Goal: Information Seeking & Learning: Learn about a topic

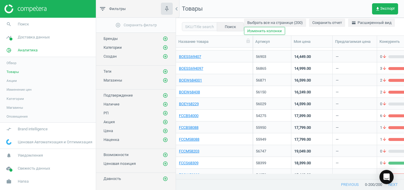
scroll to position [121, 223]
click at [194, 116] on link "FCCB54000" at bounding box center [188, 115] width 19 height 5
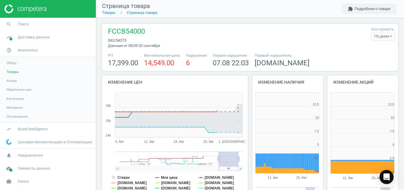
scroll to position [123, 75]
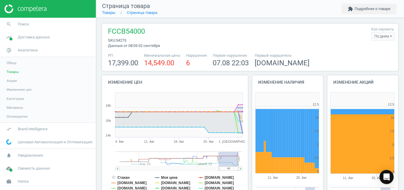
click at [375, 34] on div "По дням" at bounding box center [383, 36] width 24 height 9
click at [370, 56] on button "По часам" at bounding box center [376, 54] width 38 height 7
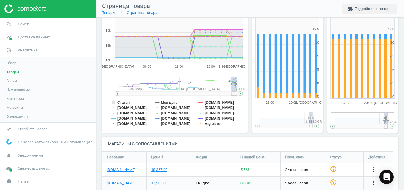
scroll to position [77, 0]
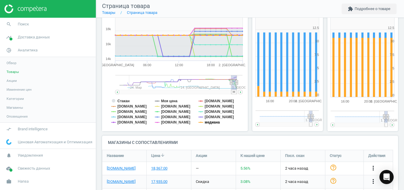
click at [213, 122] on tspan "медиана" at bounding box center [211, 122] width 15 height 4
click at [212, 111] on tspan "[DOMAIN_NAME]" at bounding box center [218, 112] width 29 height 4
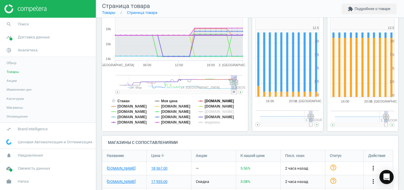
click at [208, 100] on tspan "[DOMAIN_NAME]" at bounding box center [218, 101] width 29 height 4
click at [170, 118] on tspan "[DOMAIN_NAME]" at bounding box center [175, 117] width 29 height 4
click at [177, 107] on tspan "[DOMAIN_NAME]" at bounding box center [175, 106] width 29 height 4
click at [167, 122] on tspan "[DOMAIN_NAME]" at bounding box center [175, 122] width 29 height 4
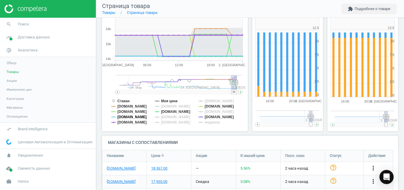
click at [129, 115] on tspan "[DOMAIN_NAME]" at bounding box center [131, 117] width 29 height 4
click at [129, 121] on tspan "[DOMAIN_NAME]" at bounding box center [131, 122] width 29 height 4
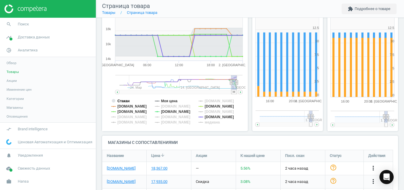
click at [125, 99] on tspan "Стакан" at bounding box center [123, 101] width 12 height 4
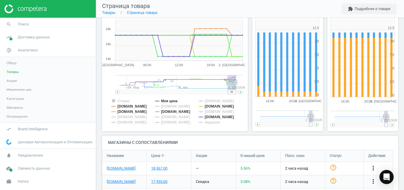
drag, startPoint x: 232, startPoint y: 90, endPoint x: 239, endPoint y: 91, distance: 6.9
click at [239, 91] on icon "Created with Highstock 6.2.0 Стакан Моя цена [DOMAIN_NAME] [DOMAIN_NAME] [DOMAI…" at bounding box center [173, 72] width 143 height 118
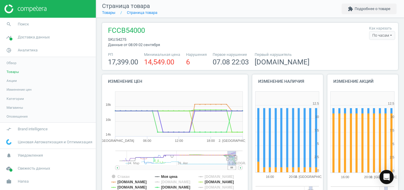
scroll to position [0, 0]
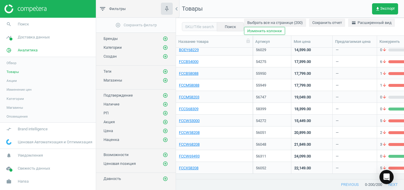
scroll to position [796, 0]
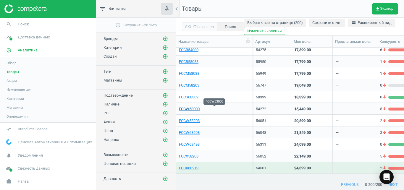
click at [196, 107] on link "FCCW53000" at bounding box center [189, 108] width 21 height 5
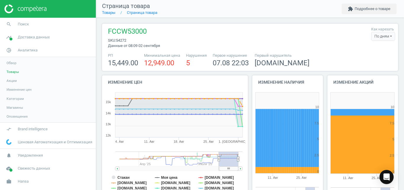
scroll to position [123, 75]
click at [380, 38] on div "По дням" at bounding box center [383, 36] width 24 height 9
click at [367, 56] on button "По часам" at bounding box center [376, 54] width 38 height 7
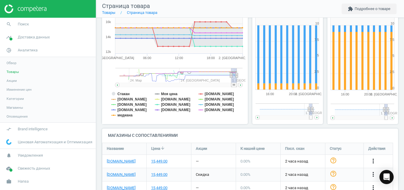
scroll to position [93, 0]
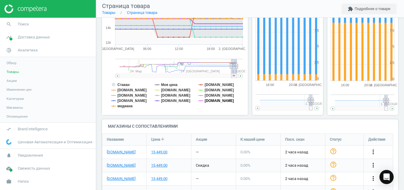
click at [217, 102] on tspan "[DOMAIN_NAME]" at bounding box center [218, 101] width 29 height 4
click at [214, 97] on tspan "[DOMAIN_NAME]" at bounding box center [218, 95] width 29 height 4
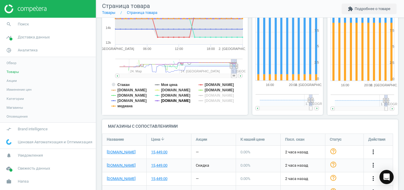
click at [181, 102] on tspan "[DOMAIN_NAME]" at bounding box center [175, 101] width 29 height 4
click at [181, 90] on tspan "[DOMAIN_NAME]" at bounding box center [175, 90] width 29 height 4
click at [130, 97] on tspan "[DOMAIN_NAME]" at bounding box center [131, 95] width 29 height 4
click at [127, 103] on tspan "[DOMAIN_NAME]" at bounding box center [131, 101] width 29 height 4
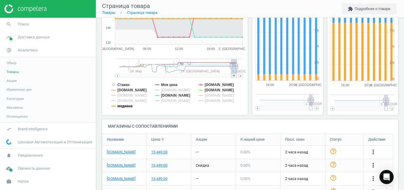
click at [127, 106] on tspan "медиана" at bounding box center [124, 106] width 15 height 4
click at [122, 92] on tspan "[DOMAIN_NAME]" at bounding box center [131, 90] width 29 height 4
click at [125, 87] on tspan "Стакан" at bounding box center [123, 85] width 12 height 4
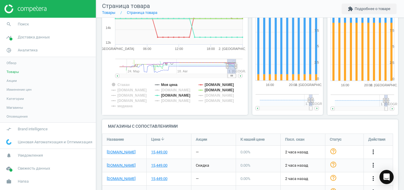
scroll to position [2, 0]
